Goal: Use online tool/utility: Utilize a website feature to perform a specific function

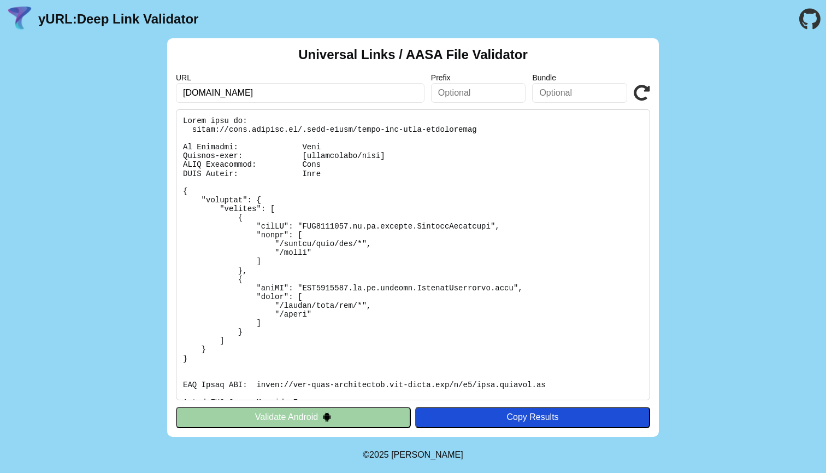
click at [642, 94] on icon at bounding box center [642, 93] width 16 height 16
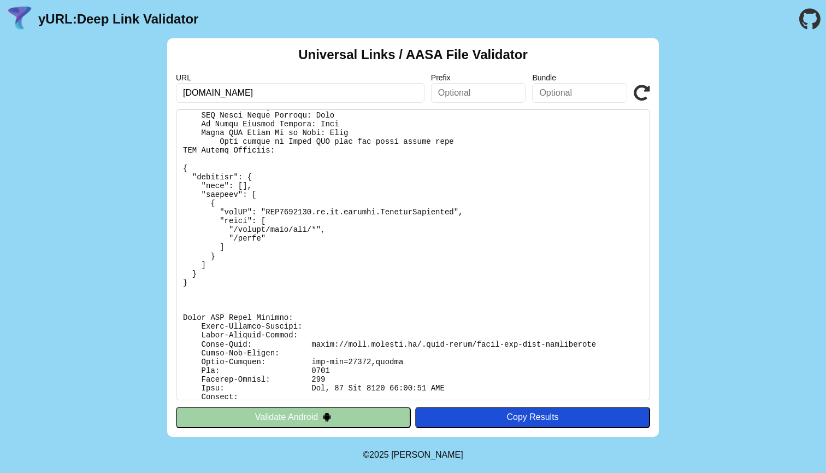
scroll to position [300, 0]
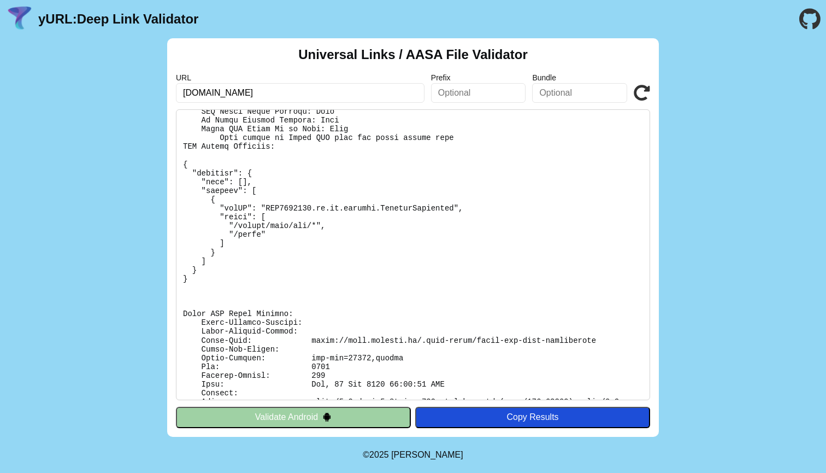
click at [636, 94] on icon at bounding box center [642, 93] width 16 height 16
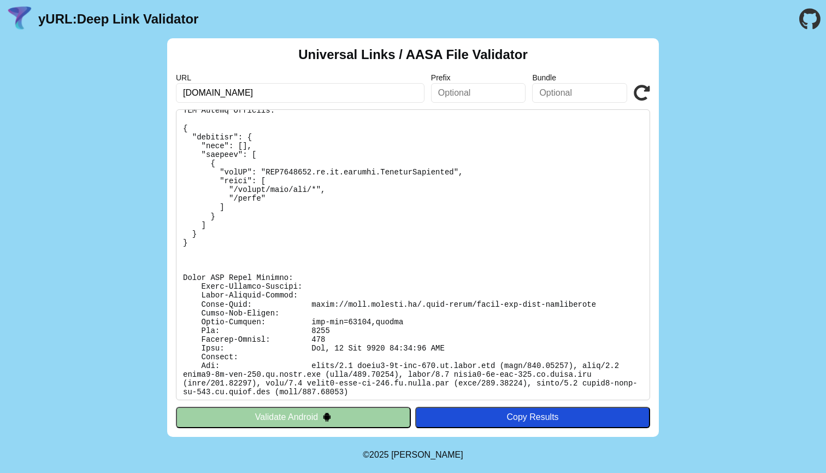
scroll to position [335, 0]
